Goal: Task Accomplishment & Management: Use online tool/utility

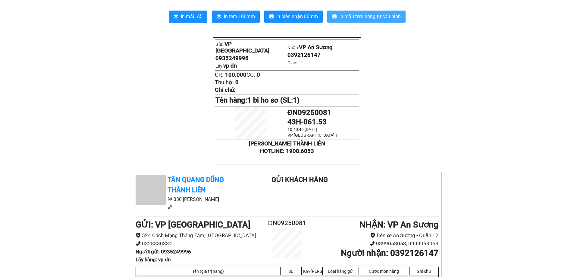
click at [379, 16] on span "In mẫu tem hàng tự cấu hình" at bounding box center [369, 17] width 61 height 8
click at [374, 18] on span "In mẫu tem hàng tự cấu hình" at bounding box center [369, 17] width 61 height 8
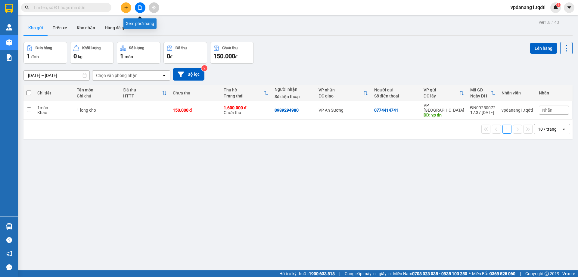
click at [139, 8] on icon "file-add" at bounding box center [140, 7] width 3 height 4
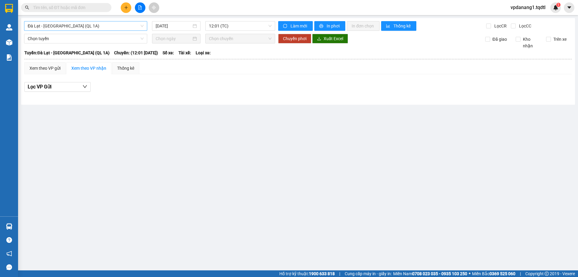
click at [138, 30] on span "Đà Lạt - Sài Gòn (QL 1A)" at bounding box center [86, 25] width 116 height 9
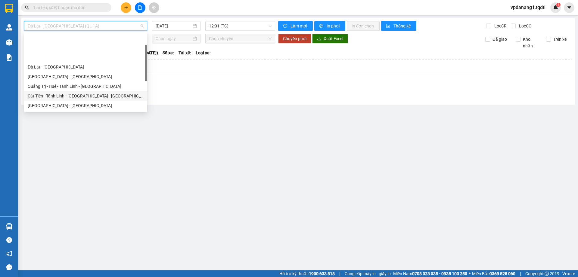
scroll to position [30, 0]
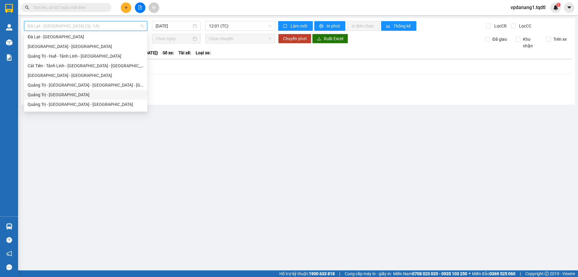
click at [99, 96] on div "Quảng Trị - Sài Gòn" at bounding box center [86, 94] width 116 height 7
type input "[DATE]"
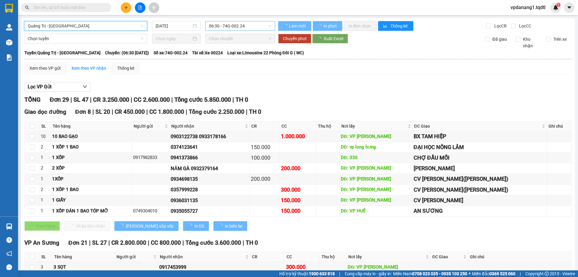
click at [242, 27] on span "06:30 - 74G-002.24" at bounding box center [240, 25] width 63 height 9
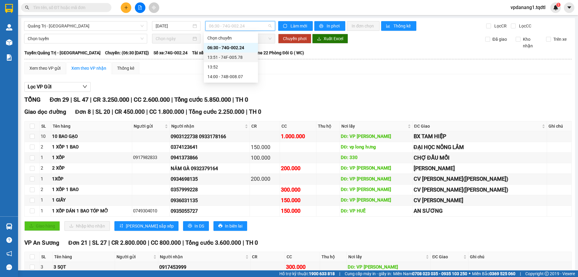
click at [235, 57] on div "13:51 - 74F-005.78" at bounding box center [231, 57] width 47 height 7
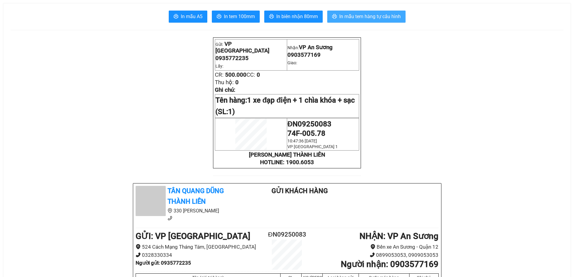
click at [344, 14] on span "In mẫu tem hàng tự cấu hình" at bounding box center [369, 17] width 61 height 8
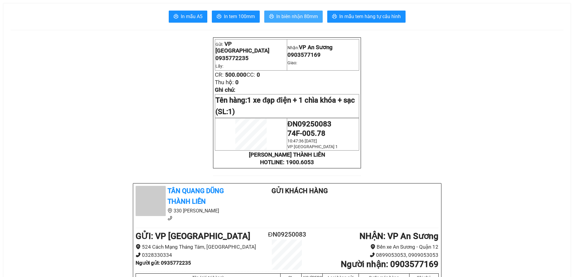
click at [300, 15] on span "In biên nhận 80mm" at bounding box center [297, 17] width 42 height 8
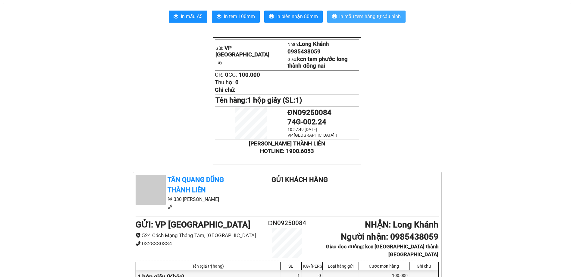
click at [343, 17] on span "In mẫu tem hàng tự cấu hình" at bounding box center [369, 17] width 61 height 8
